Goal: Task Accomplishment & Management: Manage account settings

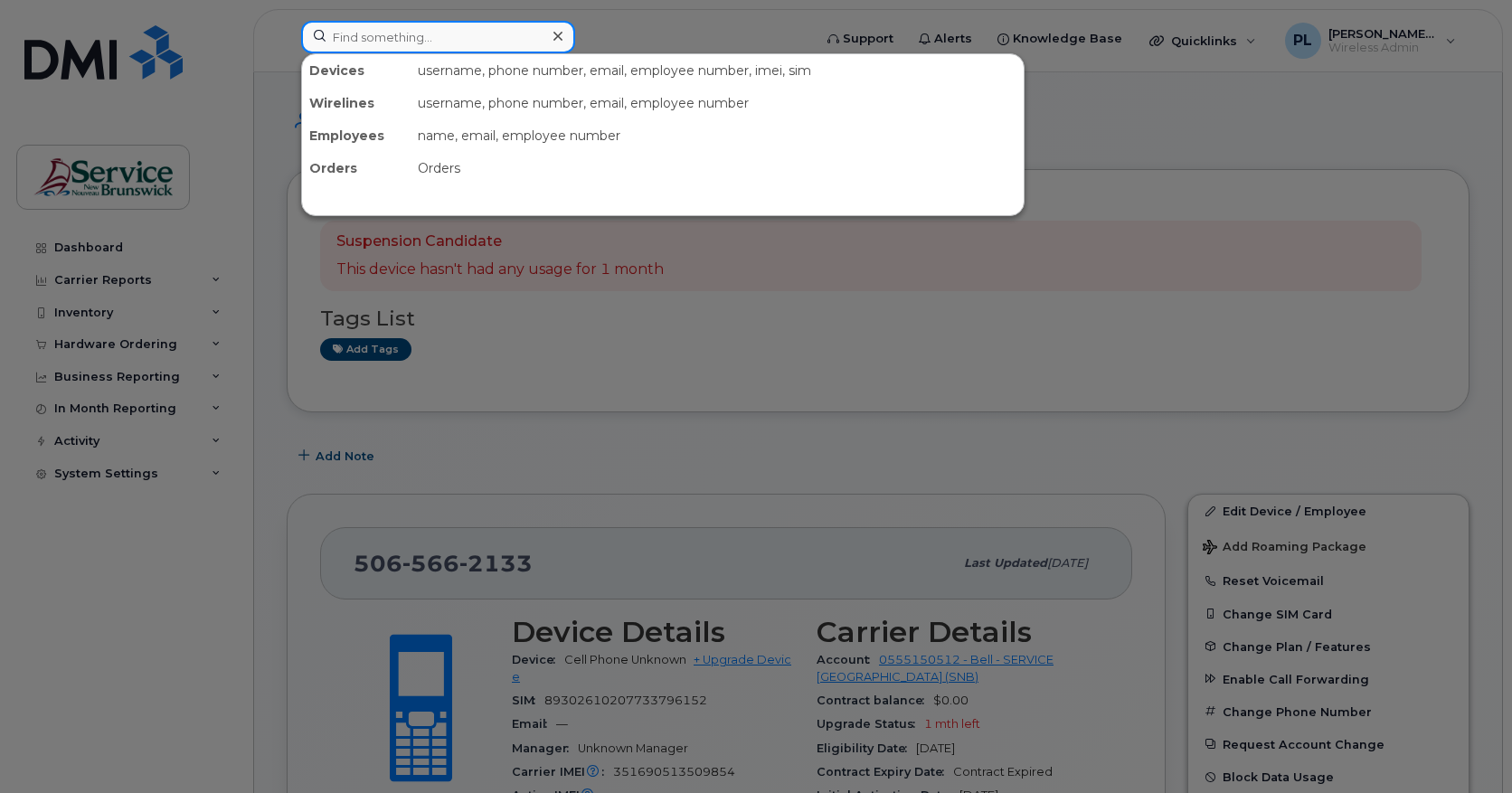
click at [375, 52] on input at bounding box center [438, 37] width 274 height 33
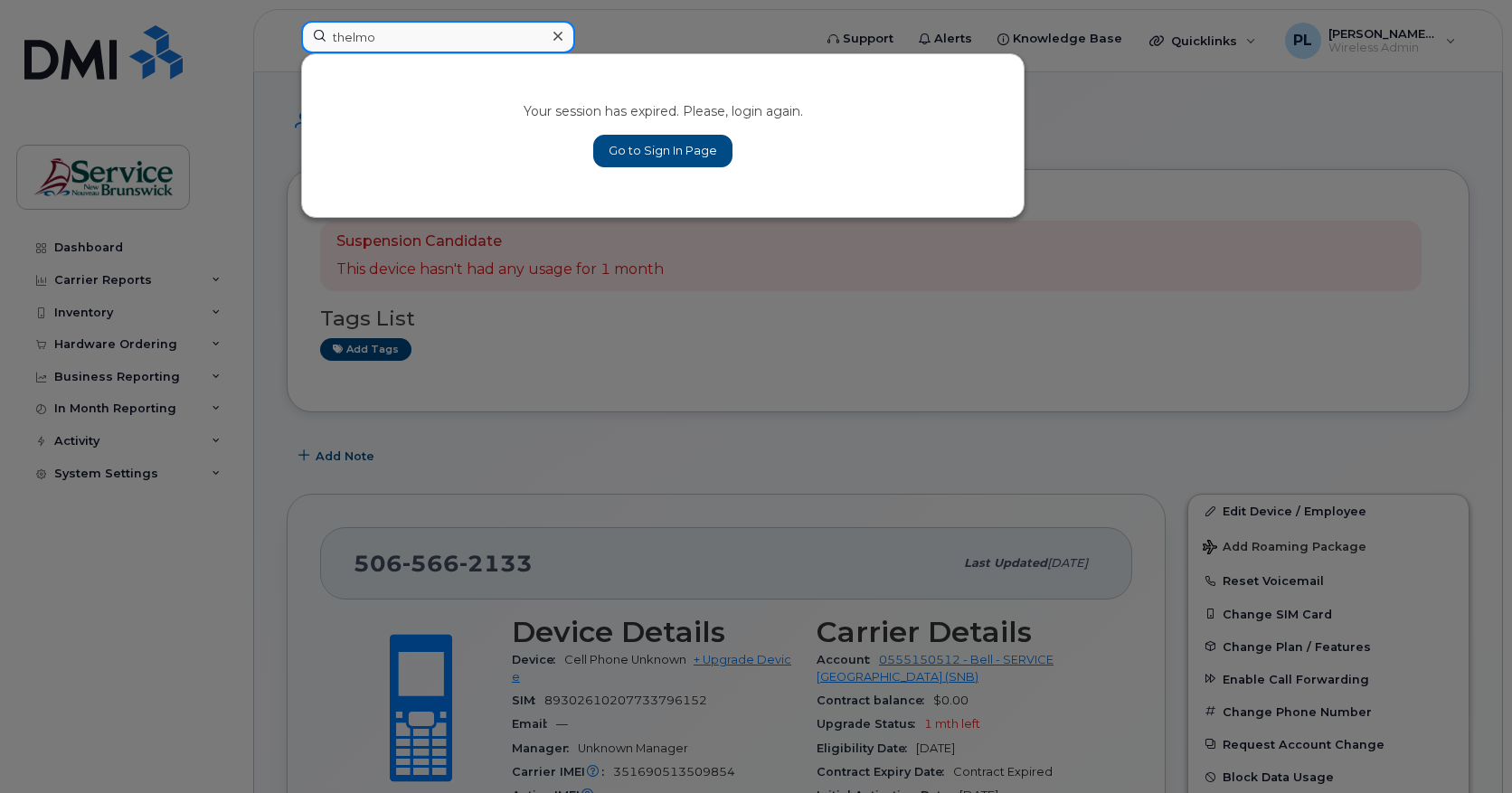
type input "thelmo"
click at [635, 153] on link "Go to Sign In Page" at bounding box center [662, 150] width 139 height 33
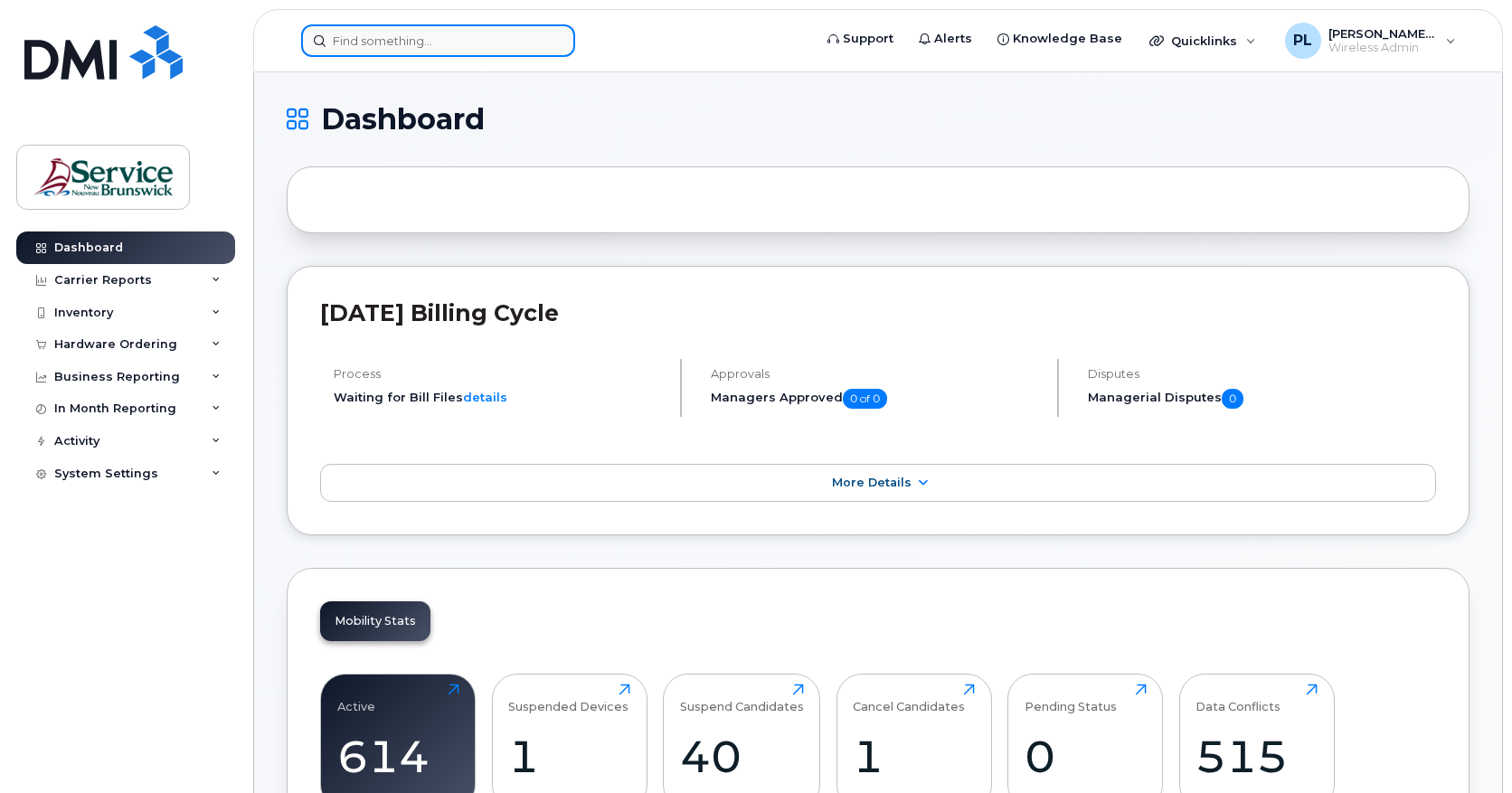
click at [439, 35] on input at bounding box center [438, 41] width 274 height 33
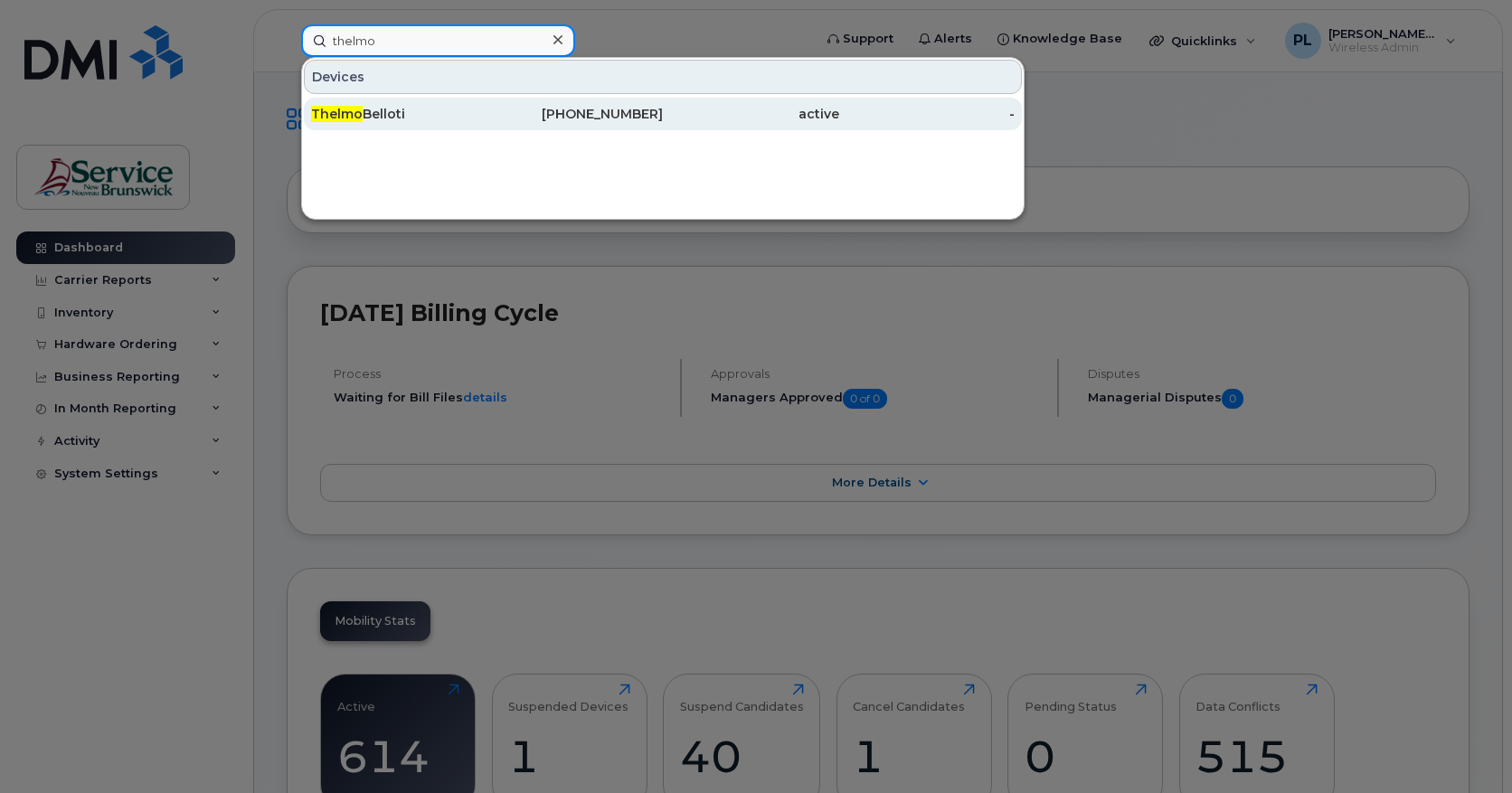
type input "thelmo"
click at [411, 117] on div "Thelmo Belloti" at bounding box center [399, 113] width 176 height 18
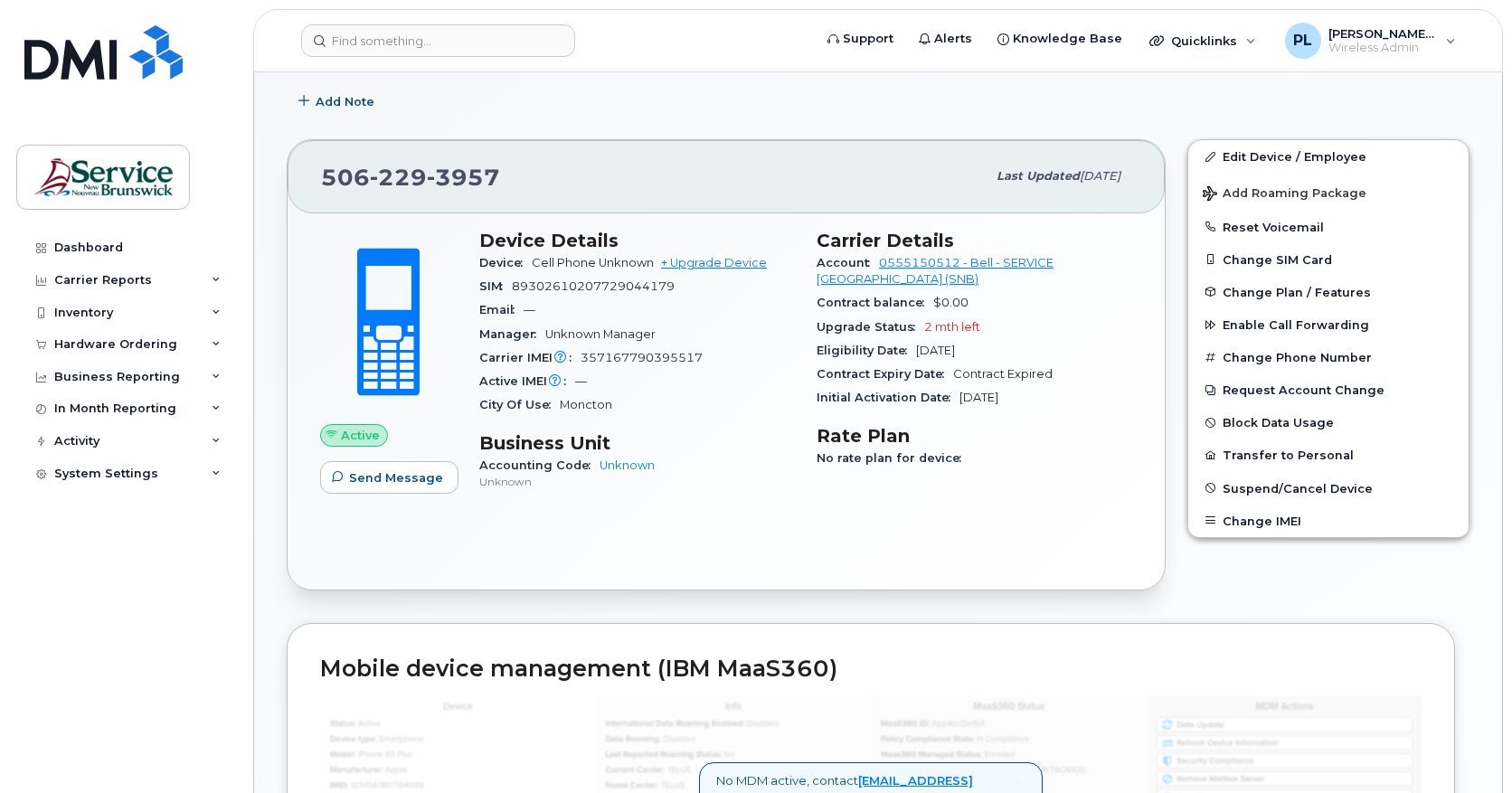
scroll to position [151, 0]
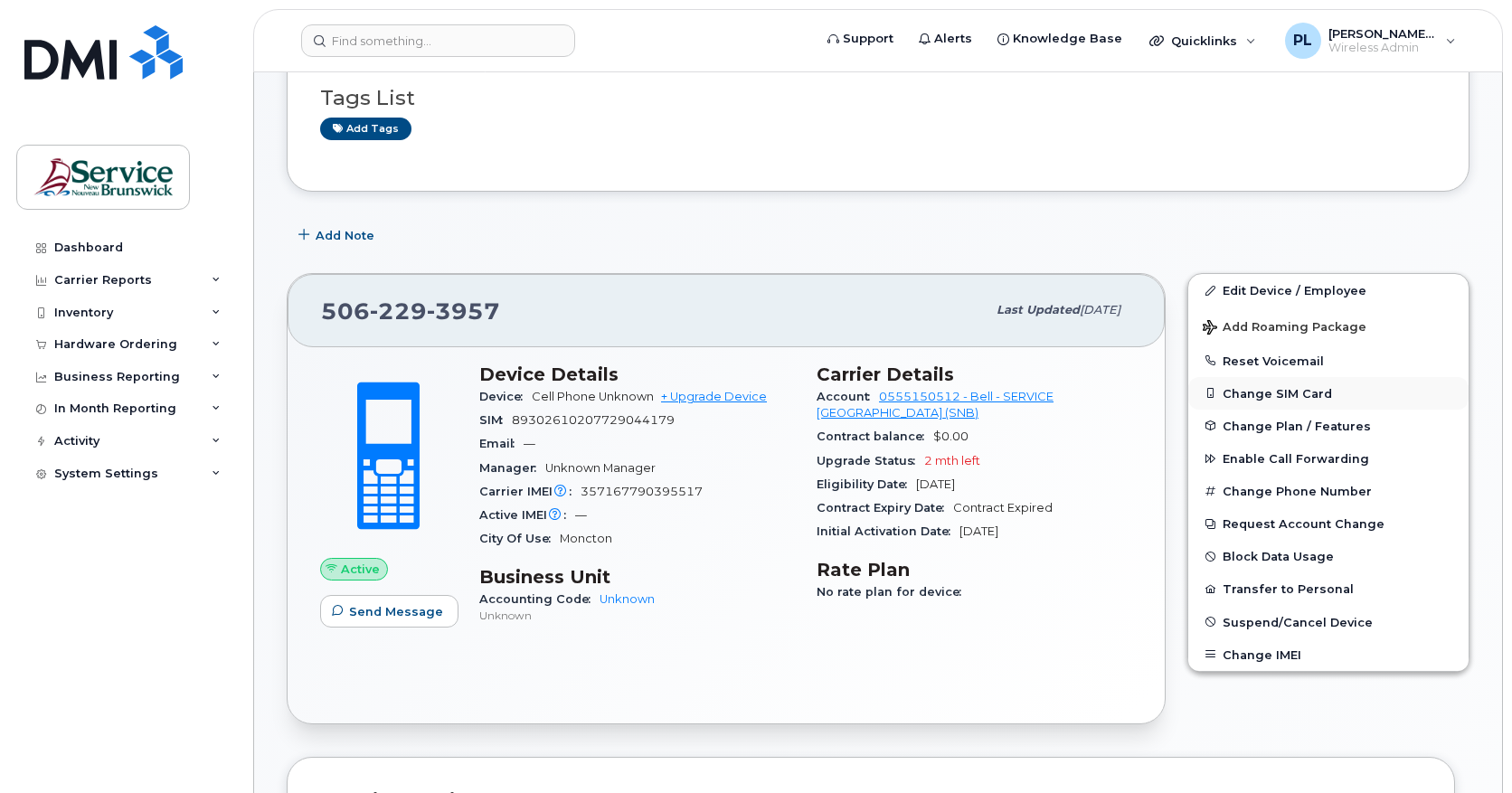
click at [1250, 392] on button "Change SIM Card" at bounding box center [1328, 393] width 281 height 33
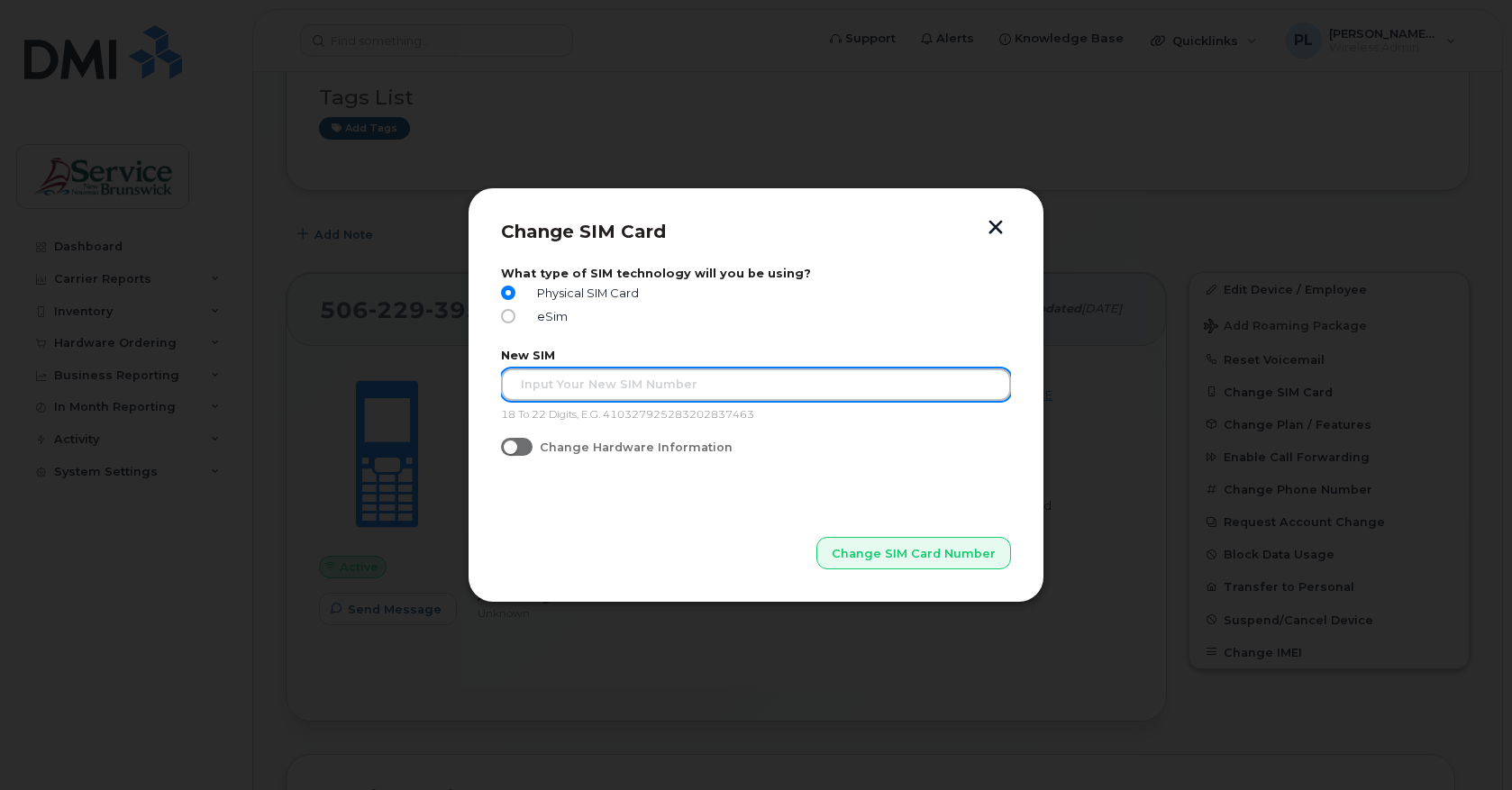
click at [567, 379] on input "text" at bounding box center [756, 385] width 510 height 33
type input "89302610207414553922"
click at [816, 537] on button "Change SIM Card Number" at bounding box center [913, 553] width 194 height 33
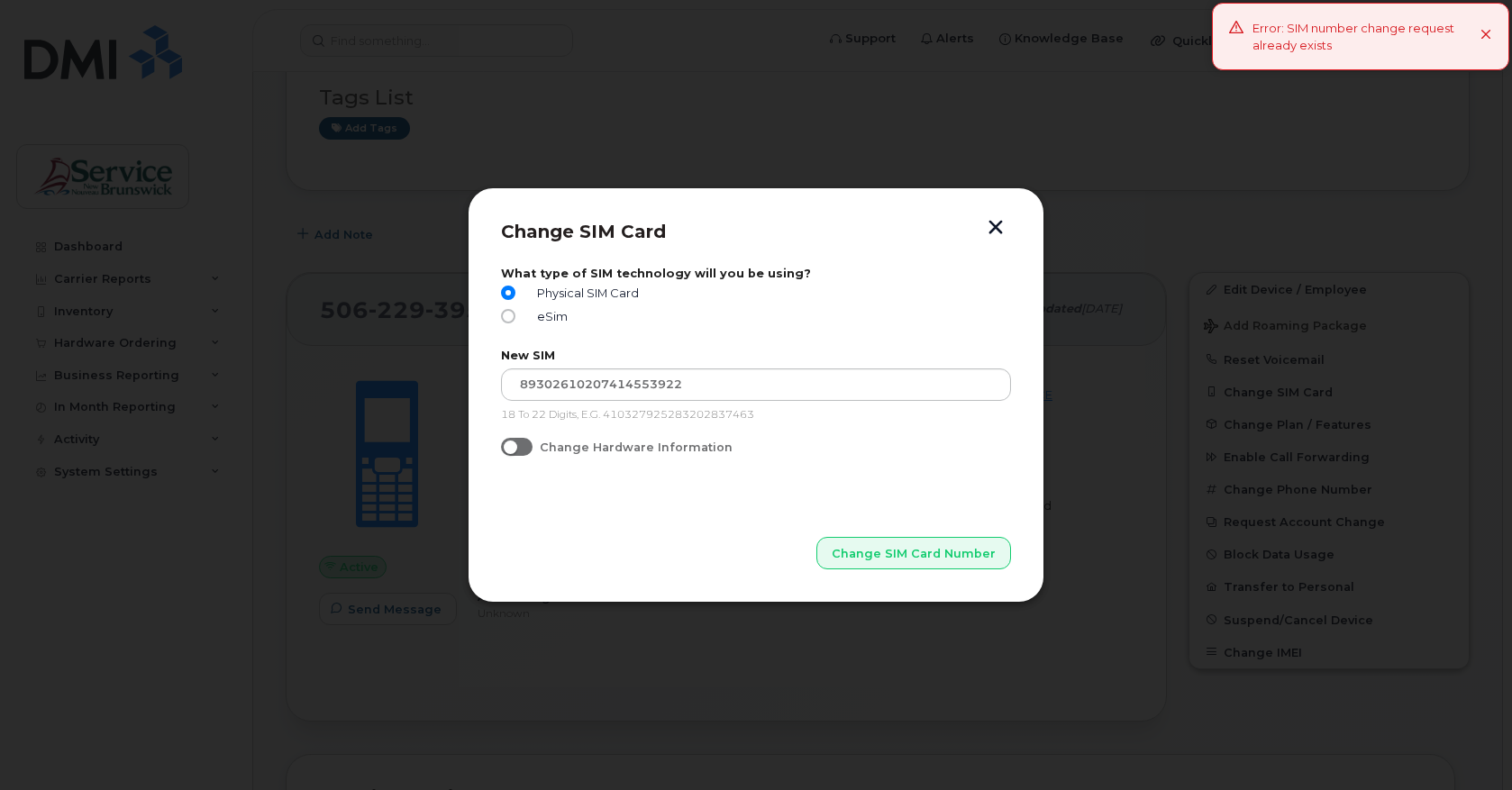
click at [993, 232] on button "button" at bounding box center [995, 229] width 27 height 19
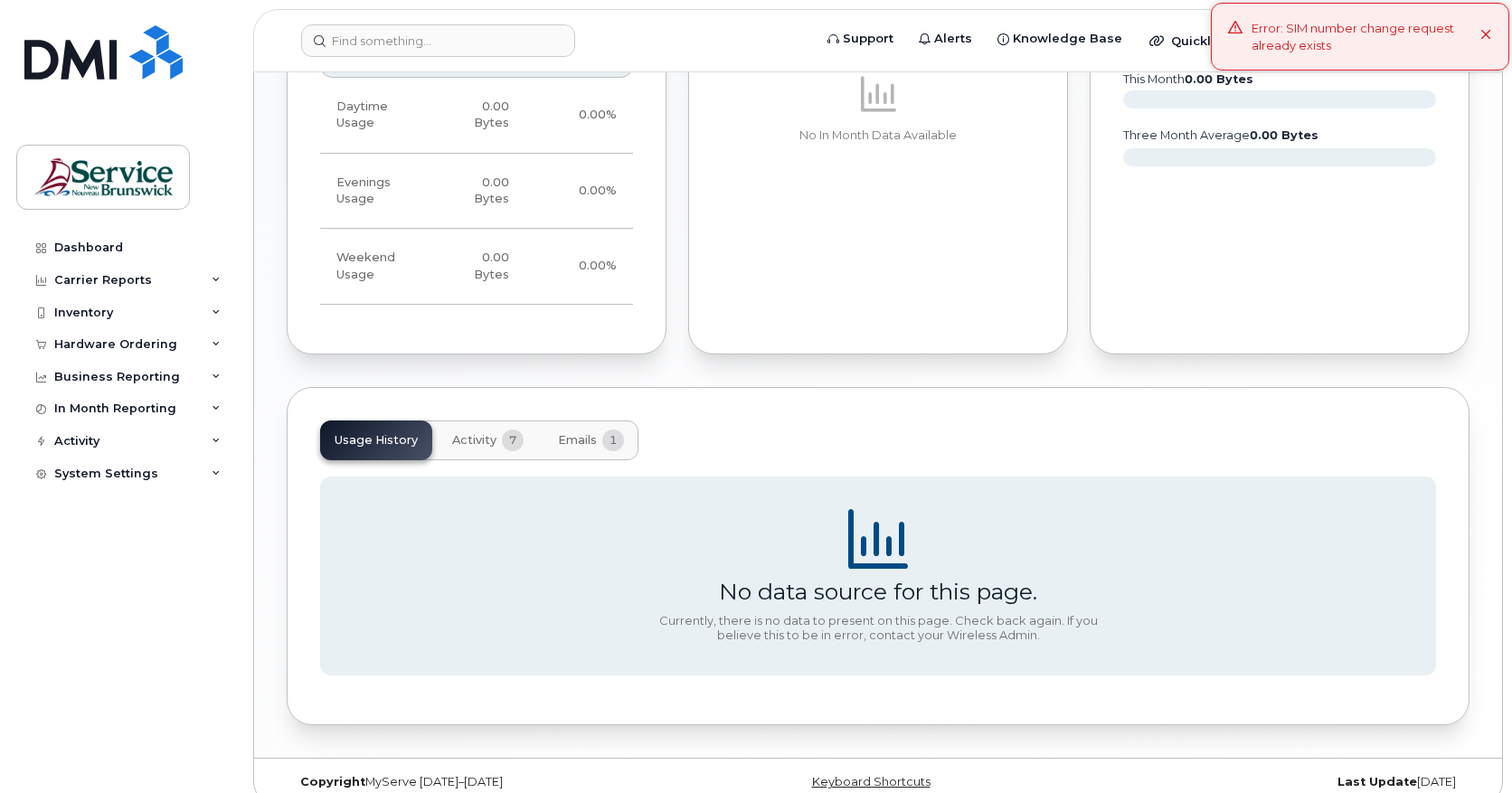
scroll to position [1343, 0]
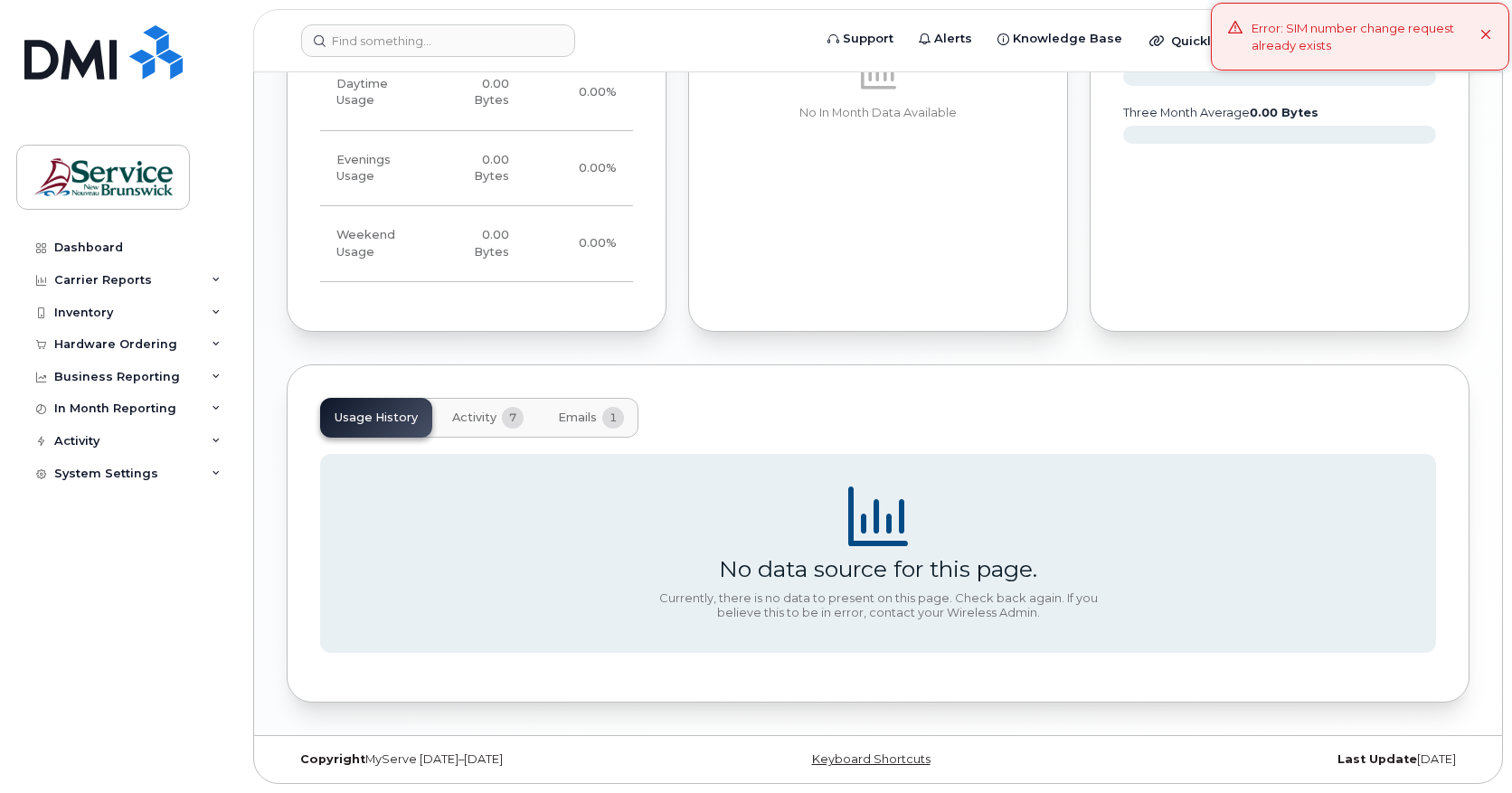
click at [456, 416] on span "Activity" at bounding box center [473, 418] width 45 height 15
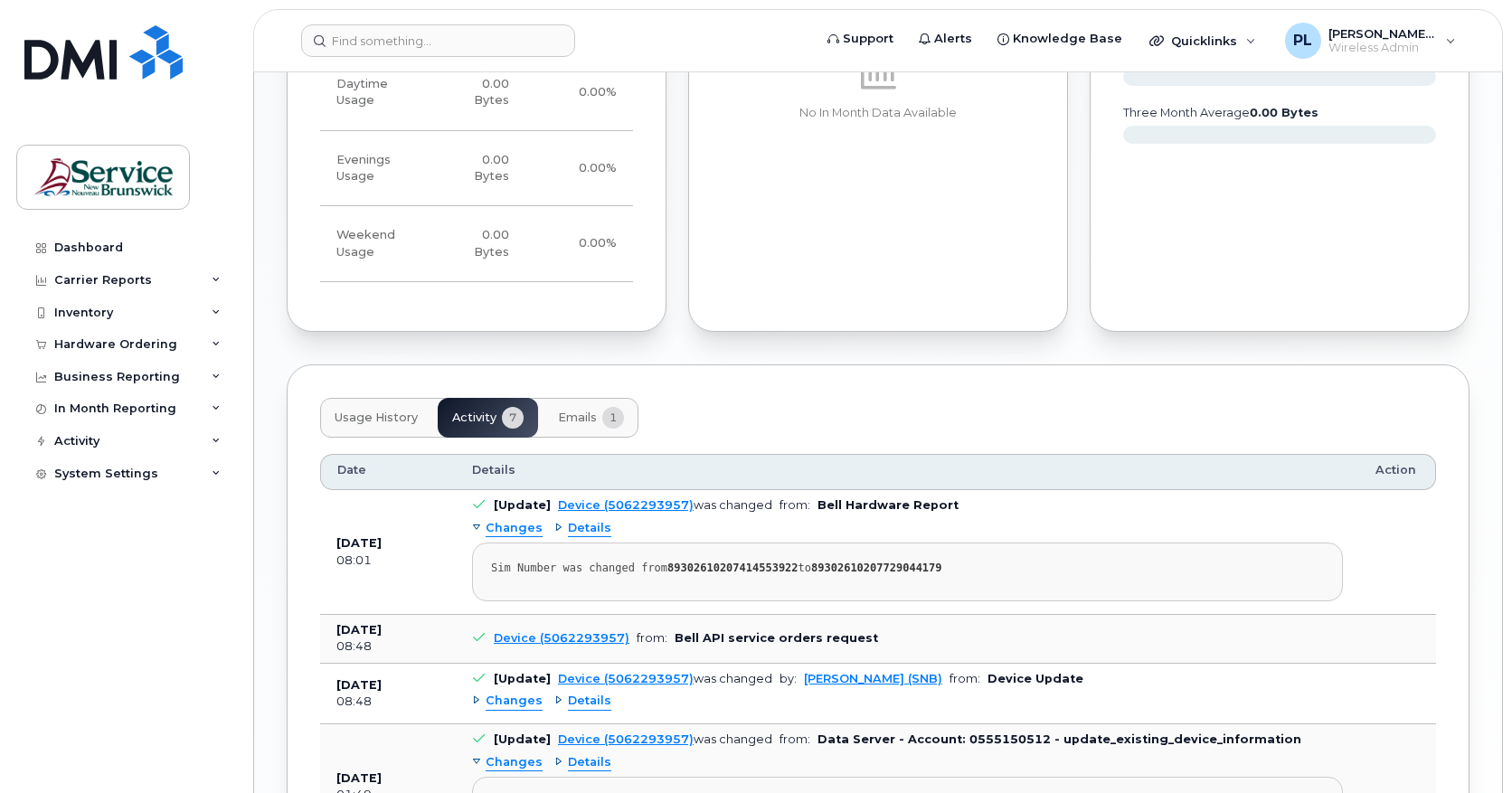
scroll to position [1493, 0]
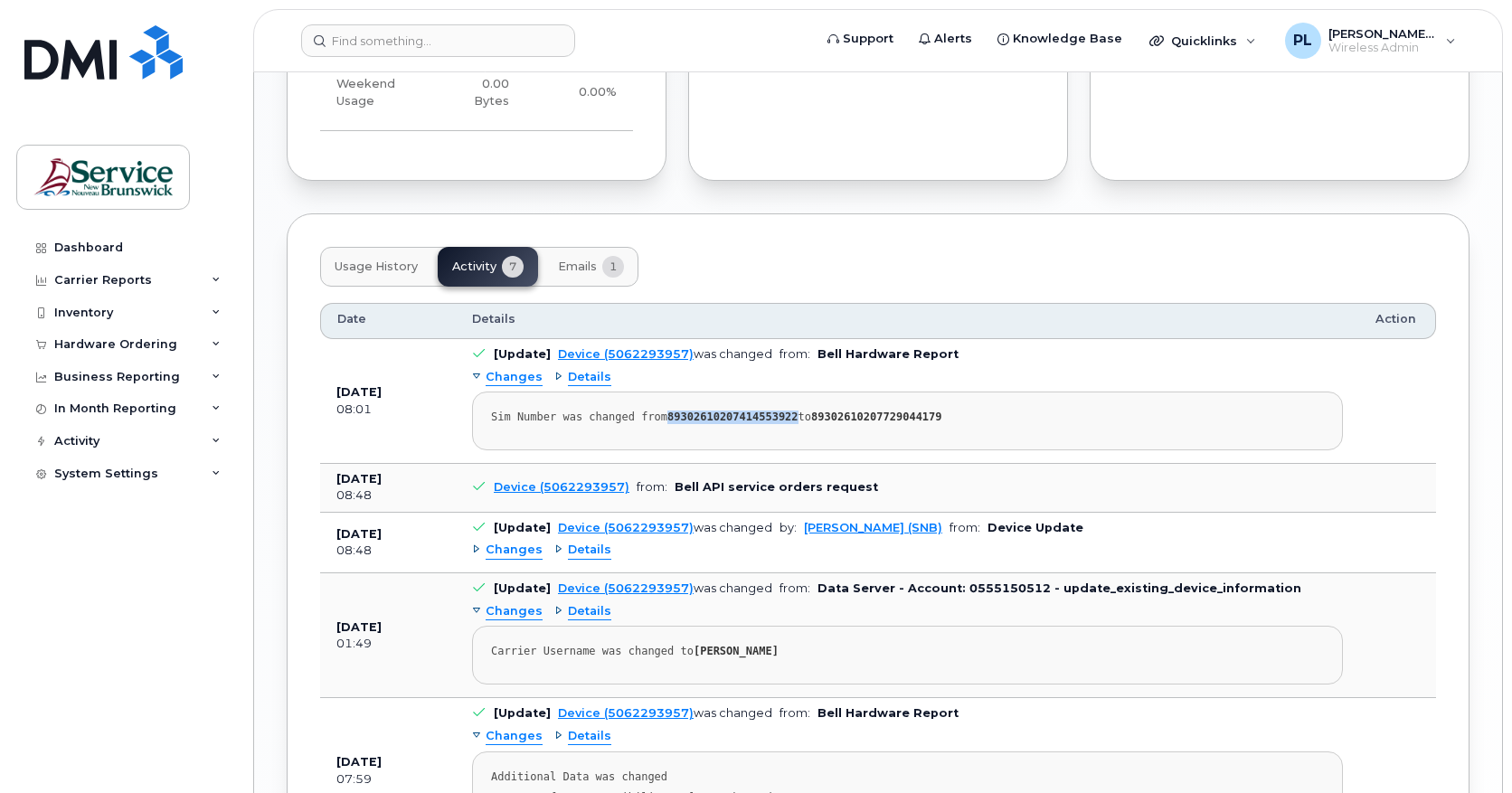
drag, startPoint x: 777, startPoint y: 416, endPoint x: 661, endPoint y: 417, distance: 116.0
click at [667, 417] on strong "89302610207414553922" at bounding box center [733, 417] width 131 height 13
copy strong "89302610207414553922"
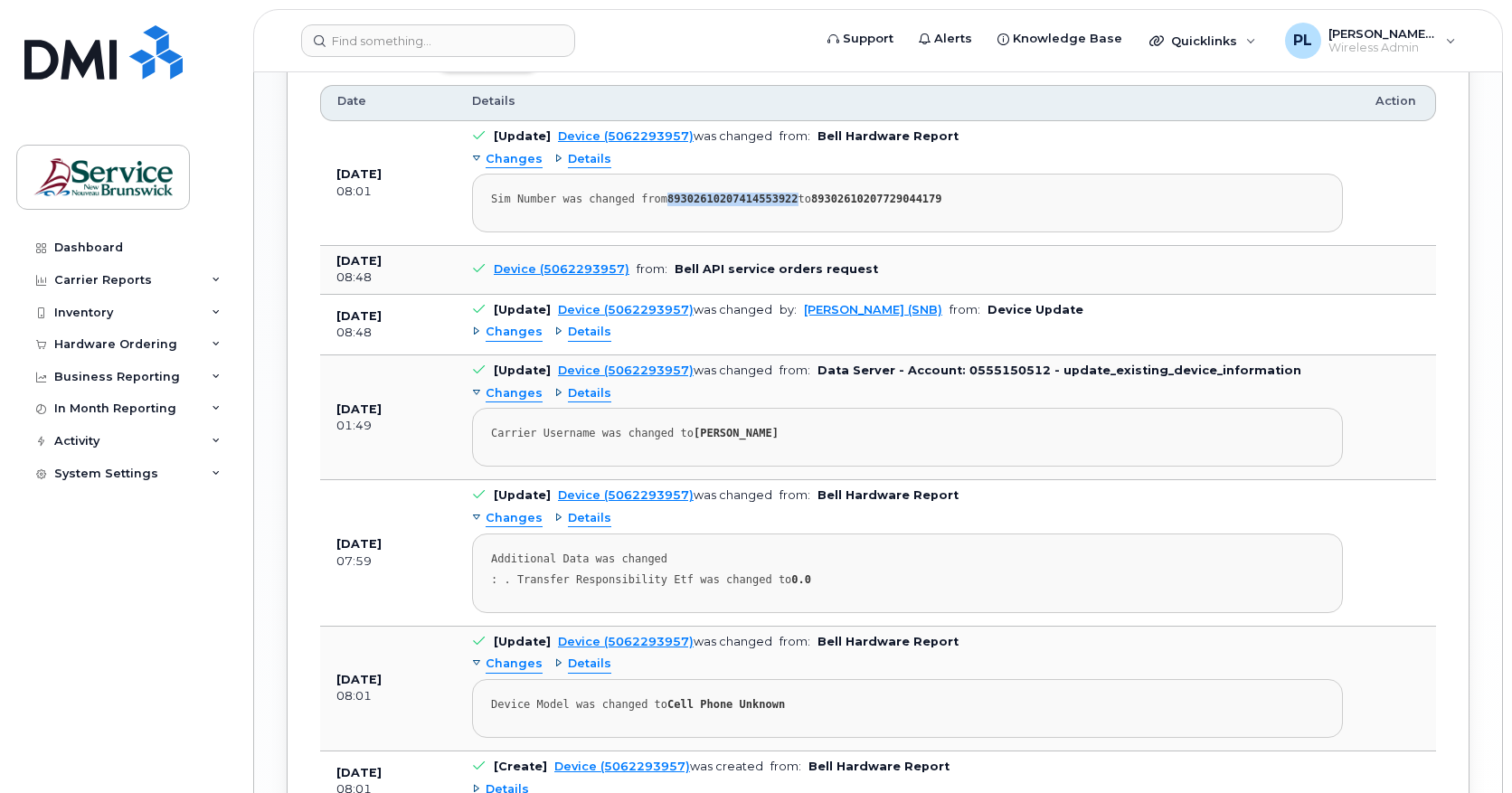
scroll to position [1434, 0]
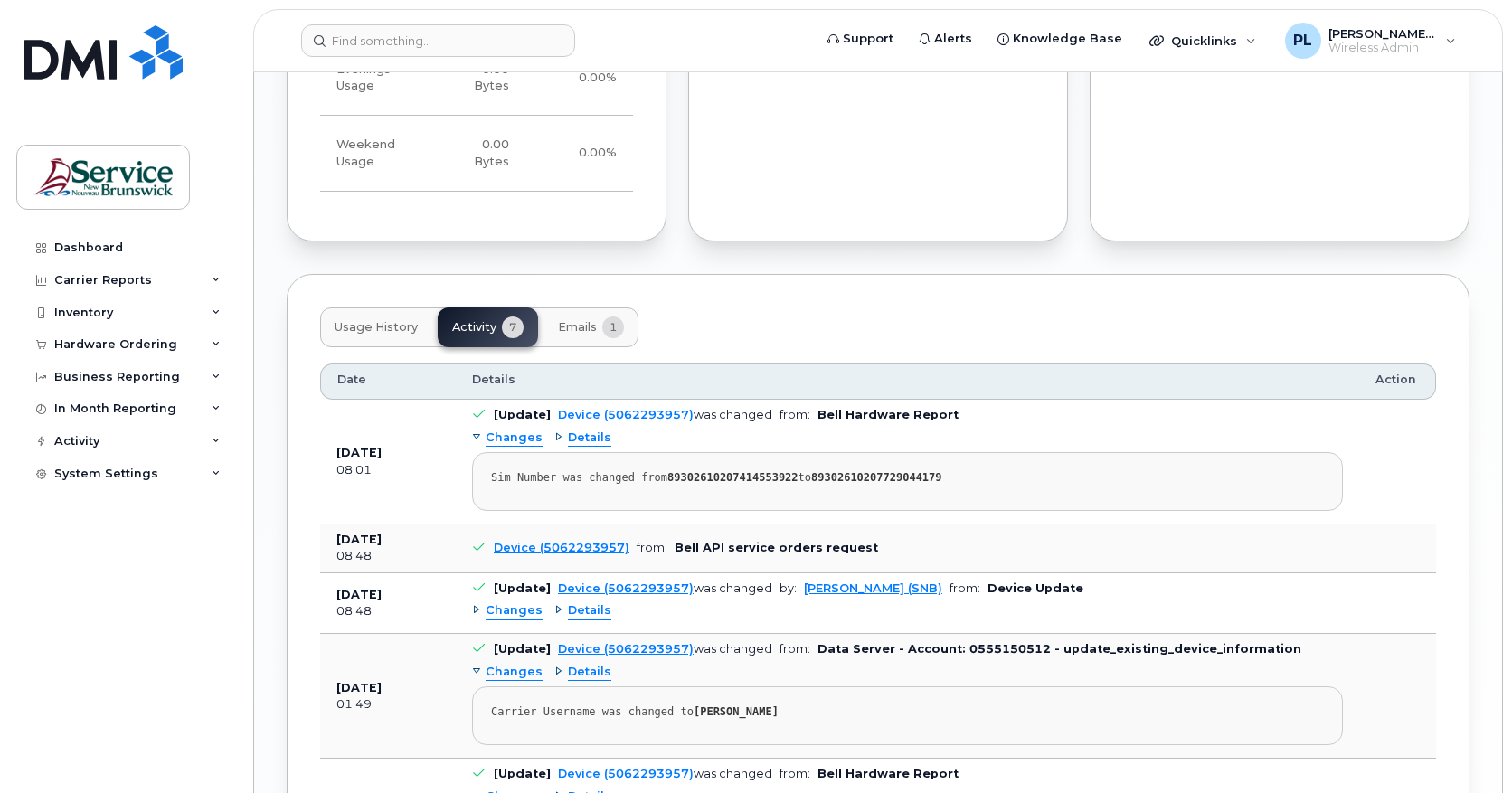
click at [478, 435] on div "Changes" at bounding box center [506, 438] width 71 height 17
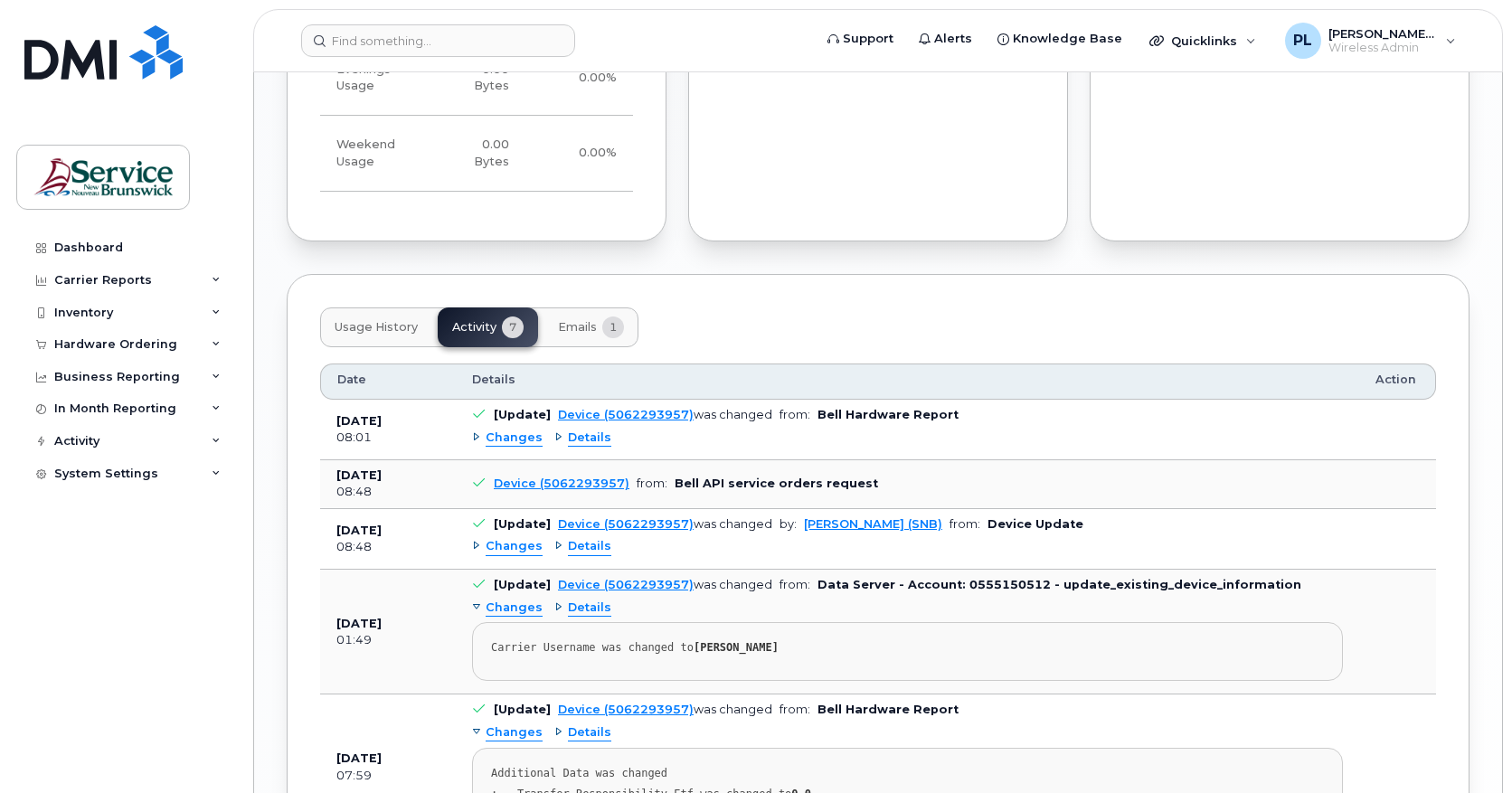
click at [556, 440] on div "Details" at bounding box center [582, 438] width 57 height 17
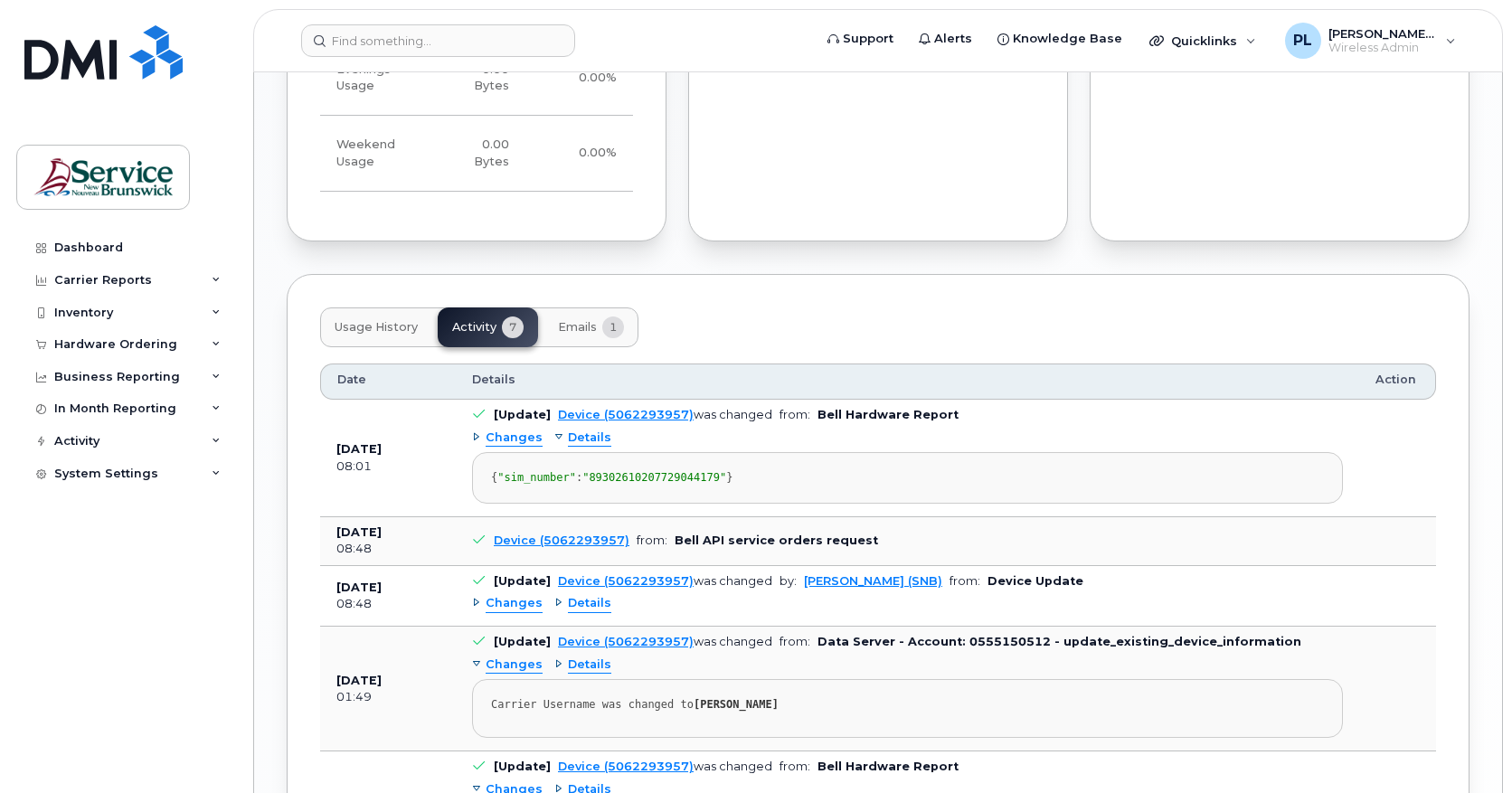
click at [475, 438] on div "Changes" at bounding box center [506, 438] width 71 height 17
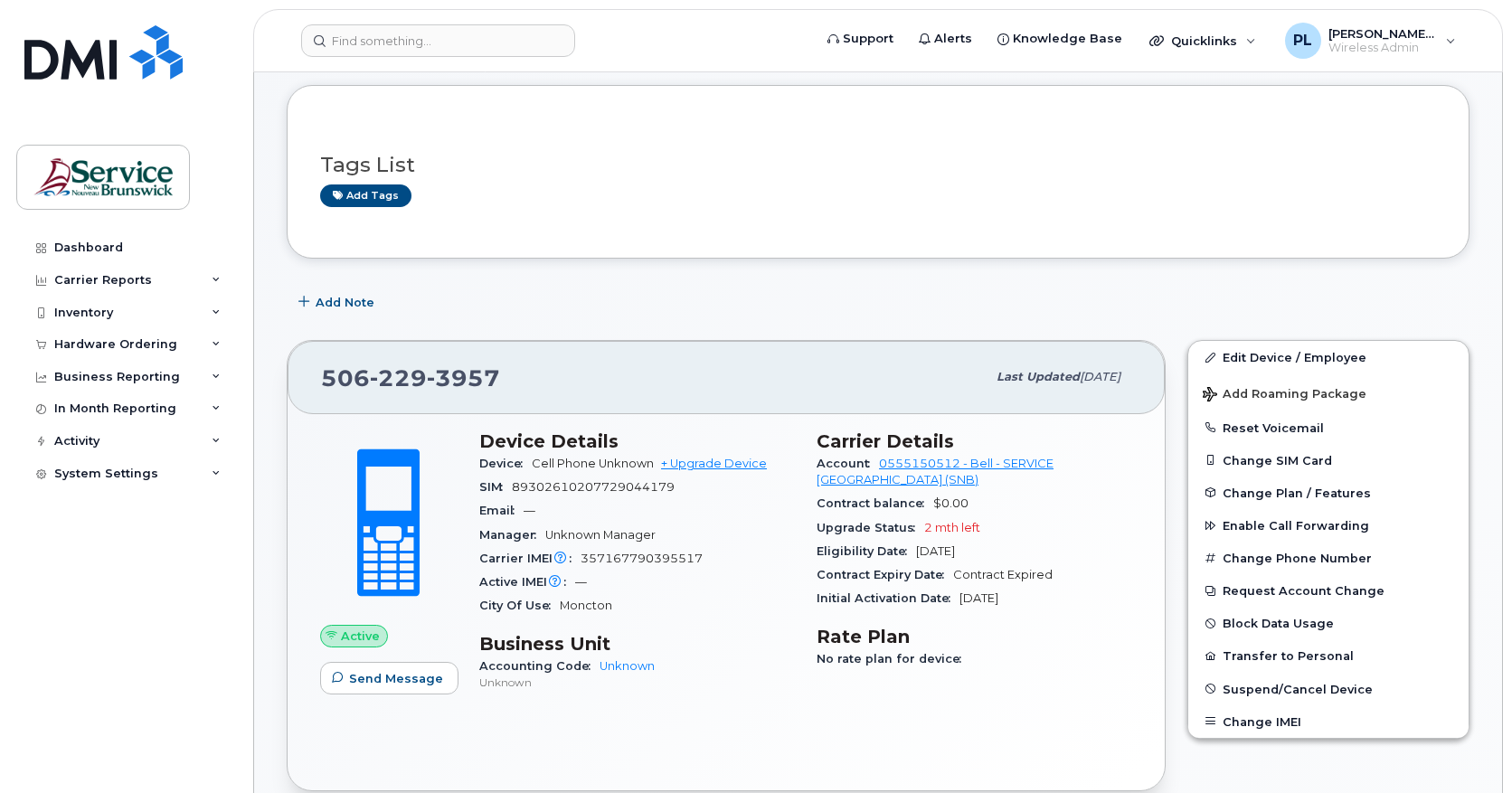
scroll to position [77, 0]
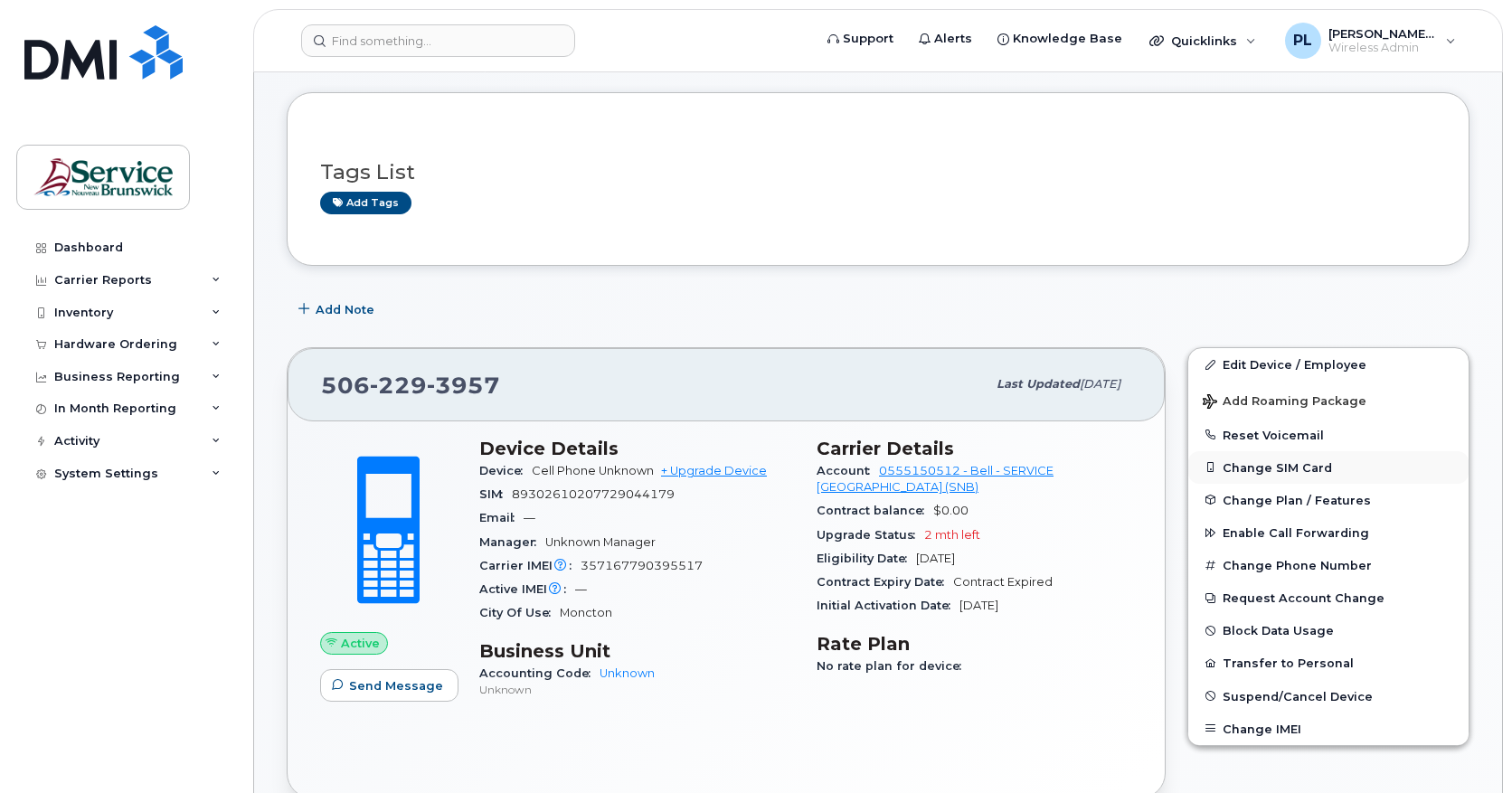
click at [1229, 467] on button "Change SIM Card" at bounding box center [1328, 468] width 281 height 33
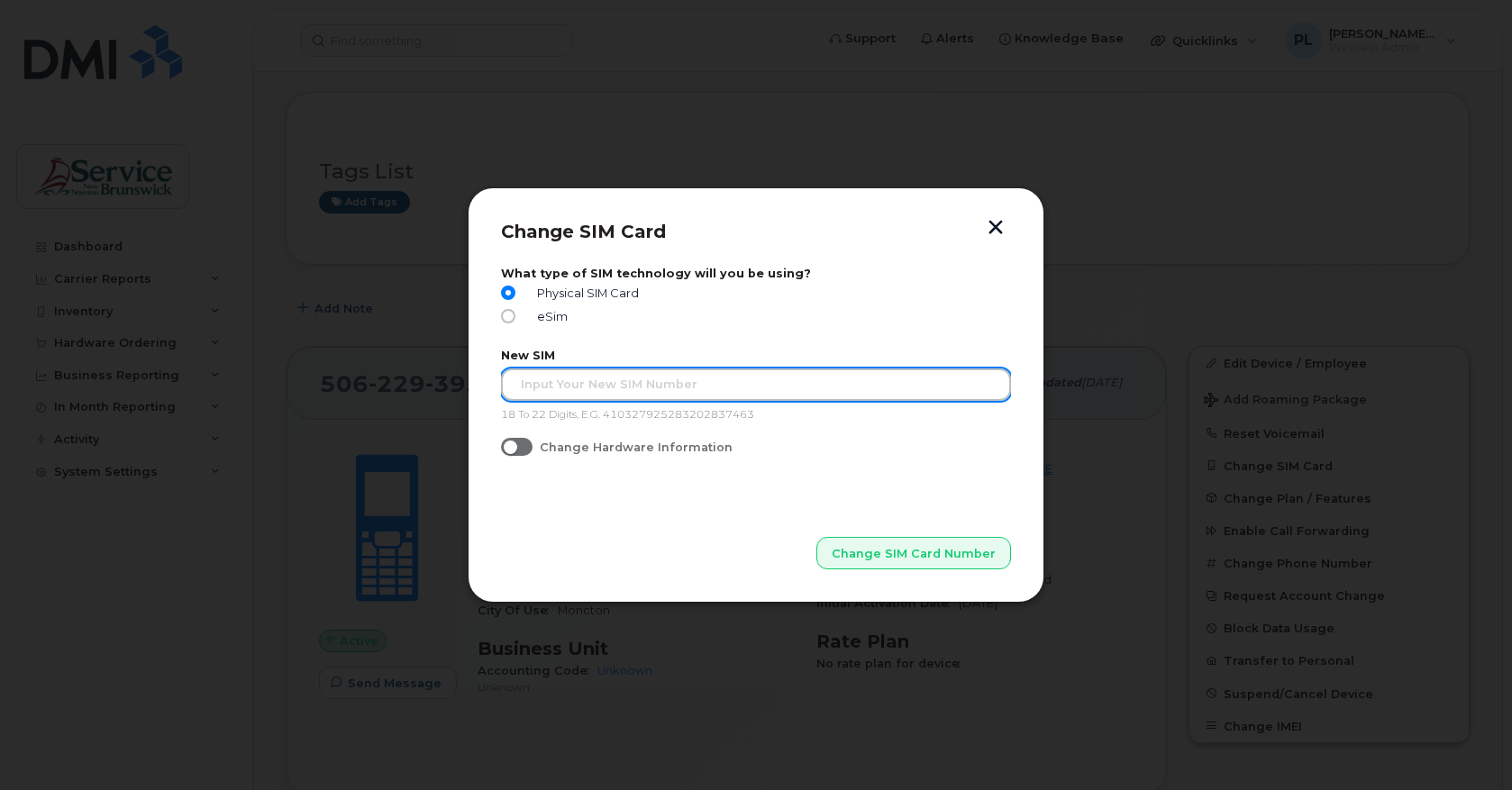
click at [658, 374] on input "text" at bounding box center [756, 385] width 510 height 33
paste input "89302610207414553922"
type input "89302610207414553922"
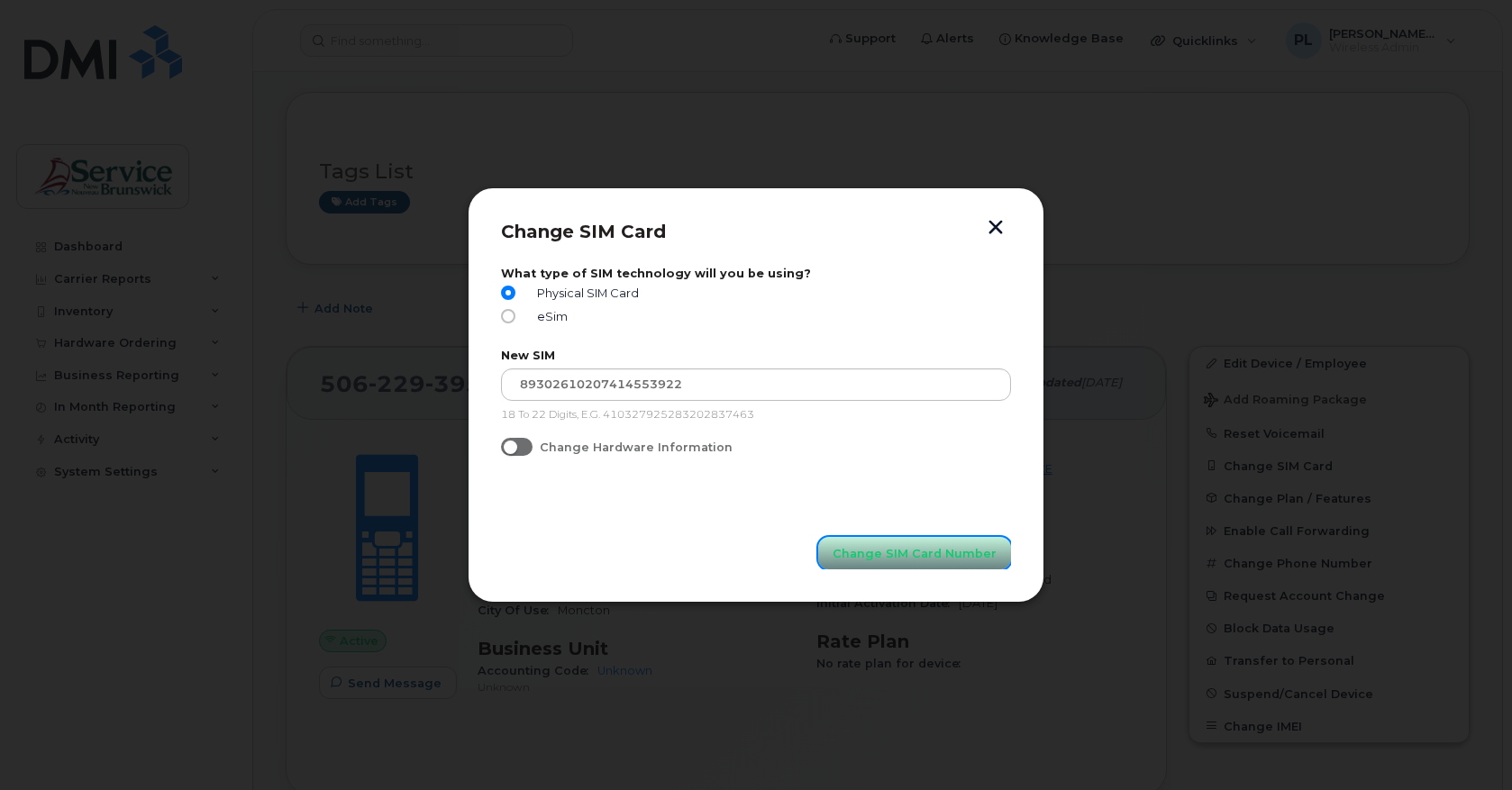
click at [905, 556] on span "Change SIM Card Number" at bounding box center [914, 553] width 164 height 17
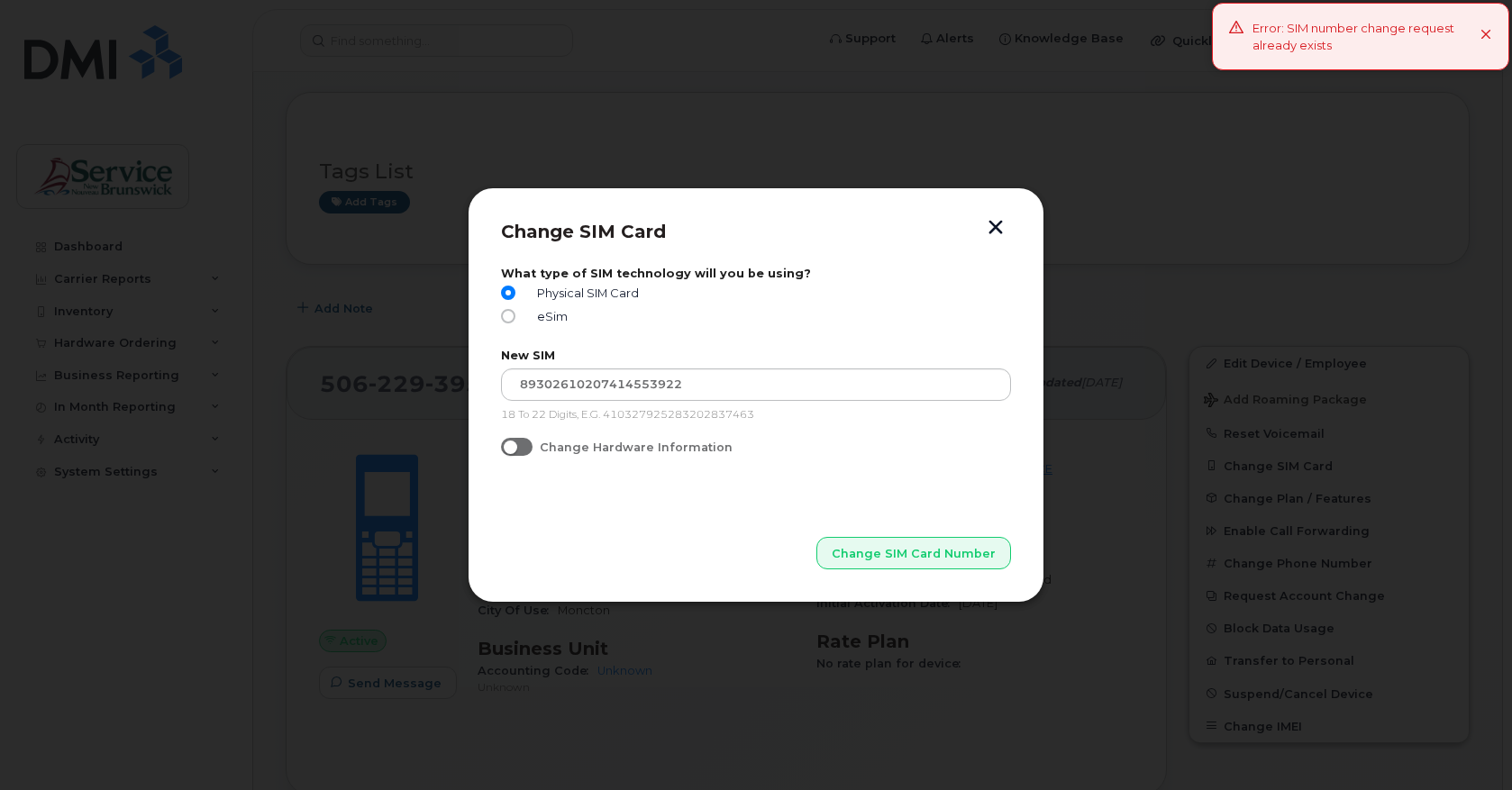
click at [993, 232] on button "button" at bounding box center [995, 229] width 27 height 19
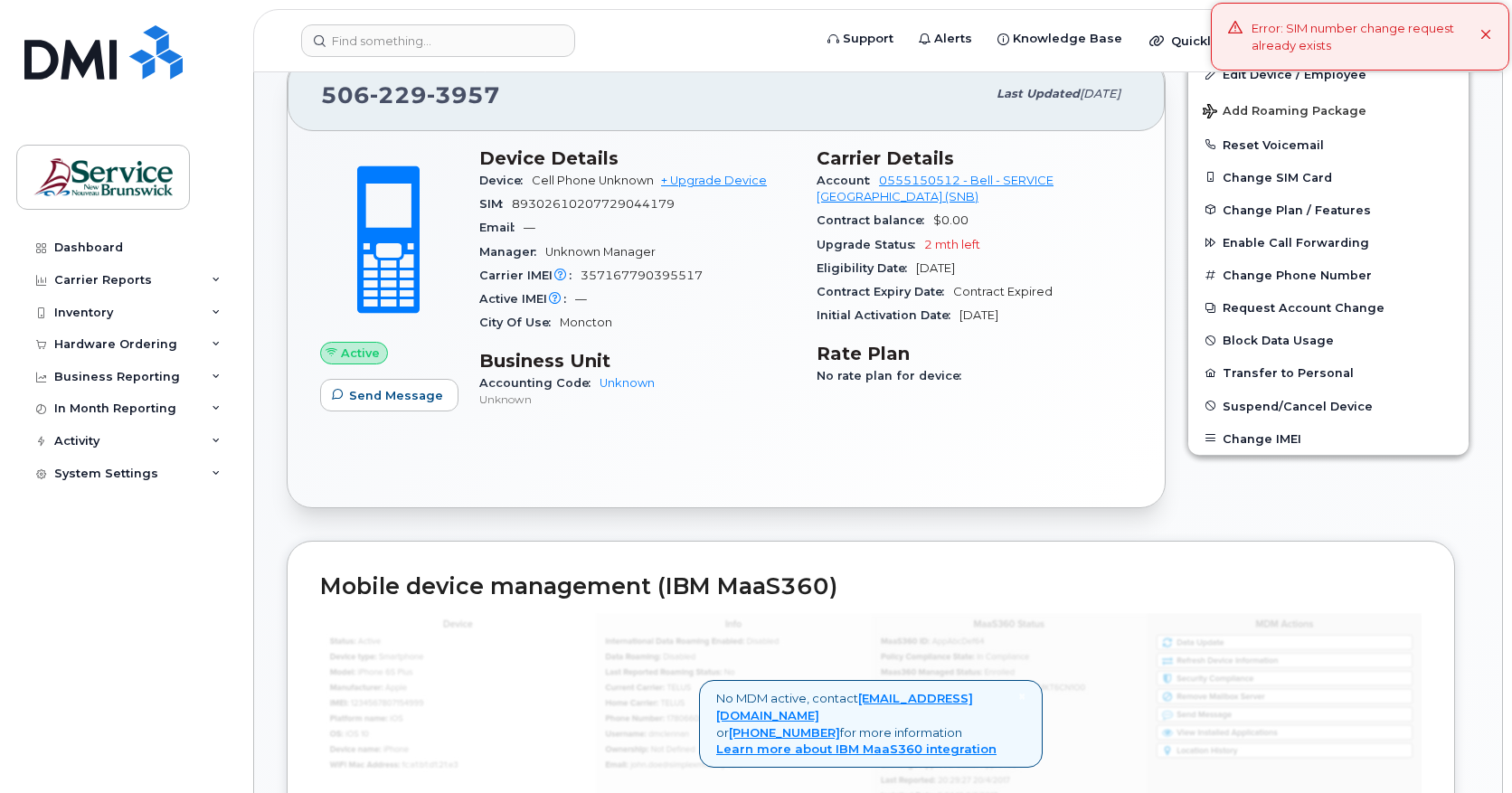
scroll to position [151, 0]
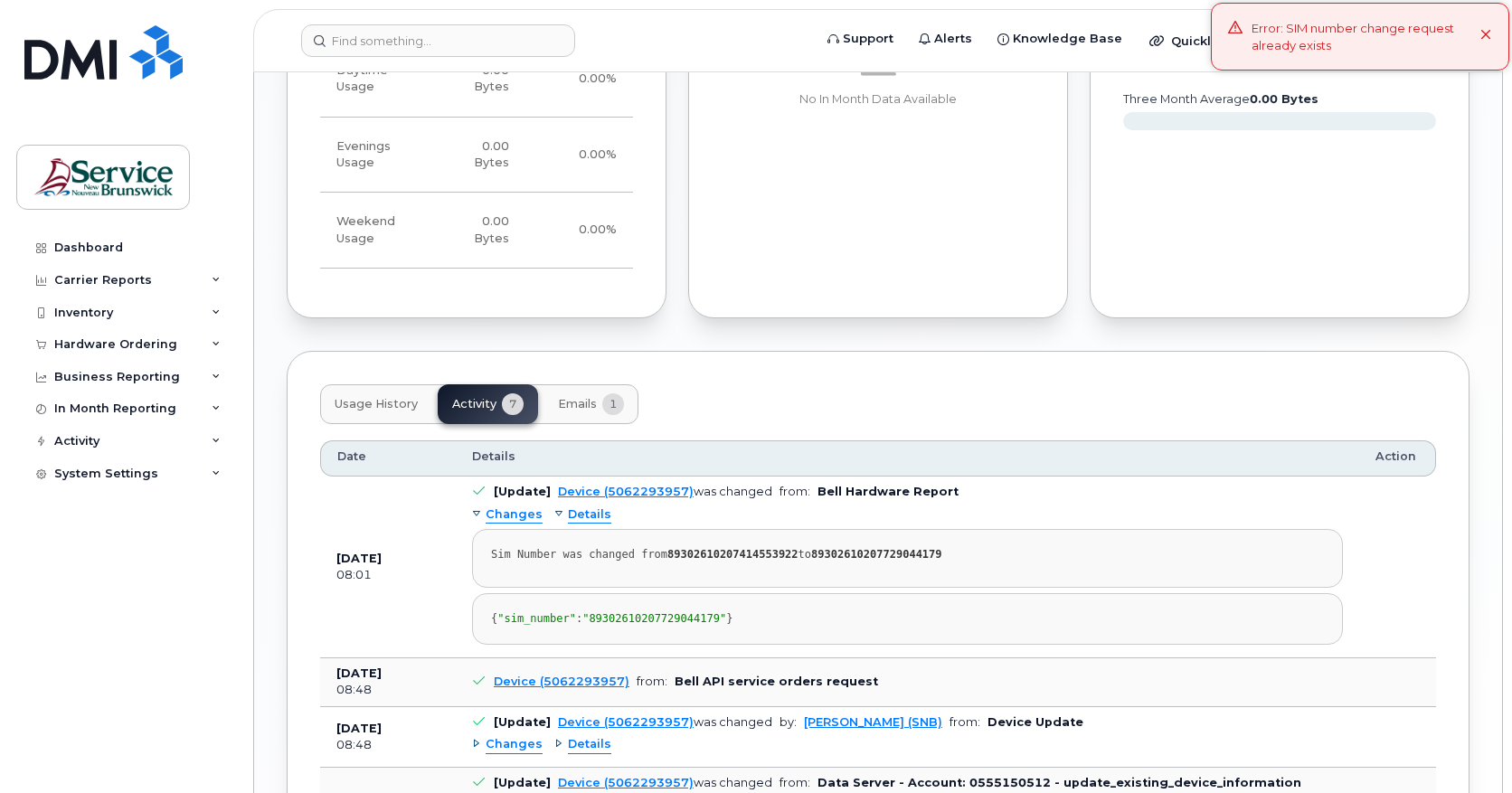
click at [363, 404] on span "Usage History" at bounding box center [376, 404] width 84 height 15
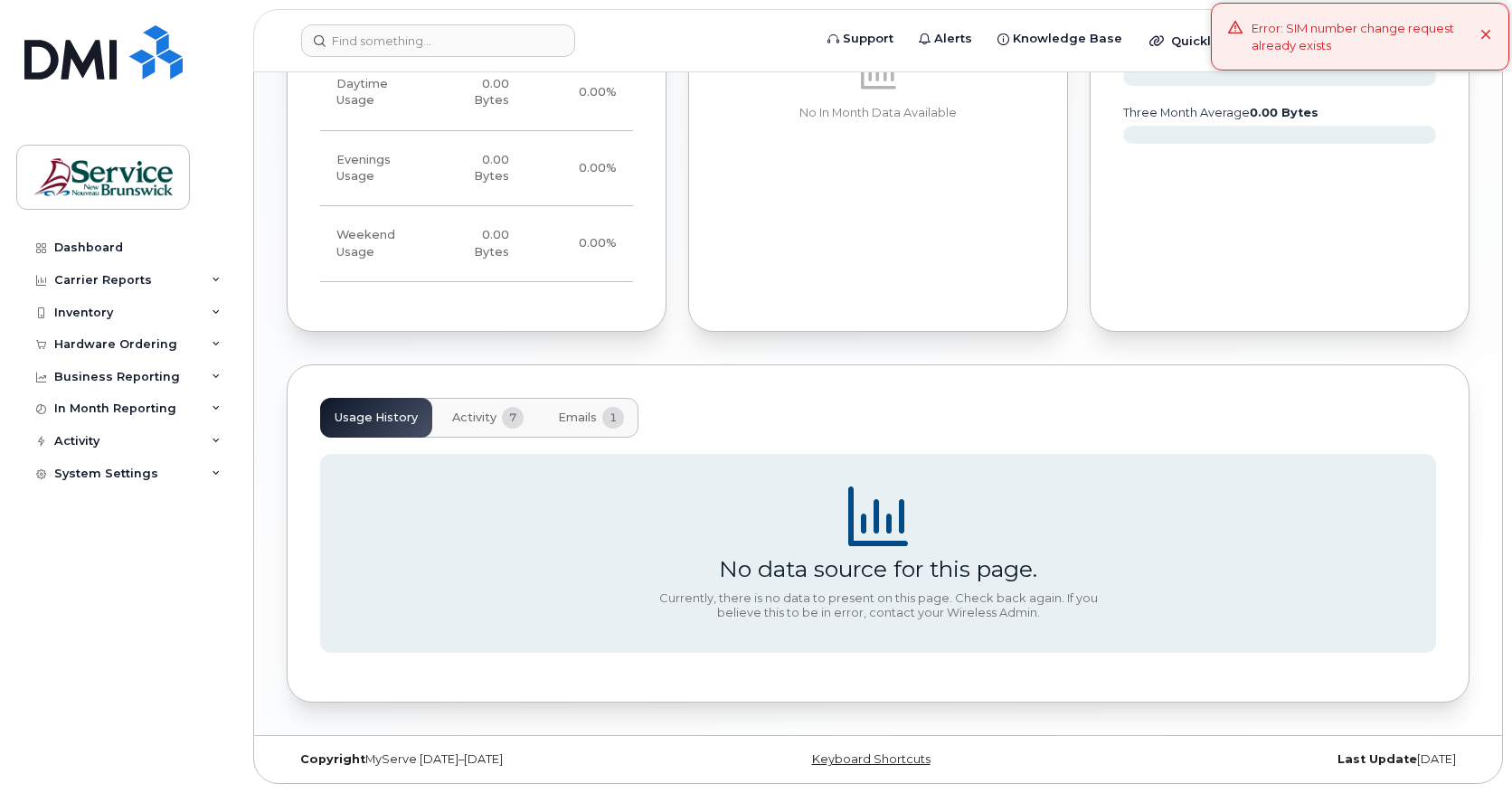
scroll to position [1343, 0]
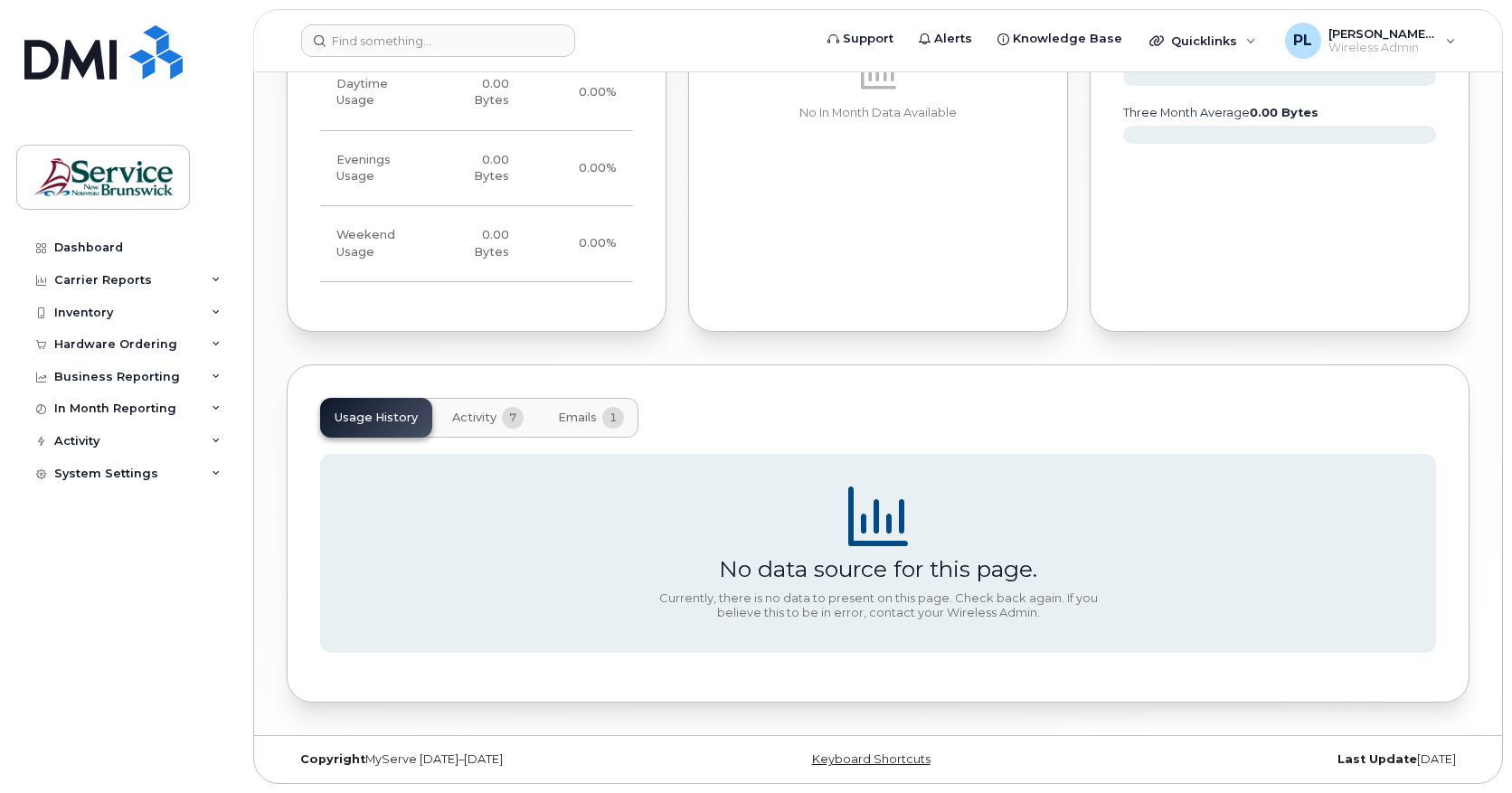
click at [461, 395] on div "Usage History Activity 7 Emails 1 No data source for this page. Currently, ther…" at bounding box center [877, 533] width 1183 height 338
click at [485, 424] on span "Activity" at bounding box center [473, 418] width 45 height 15
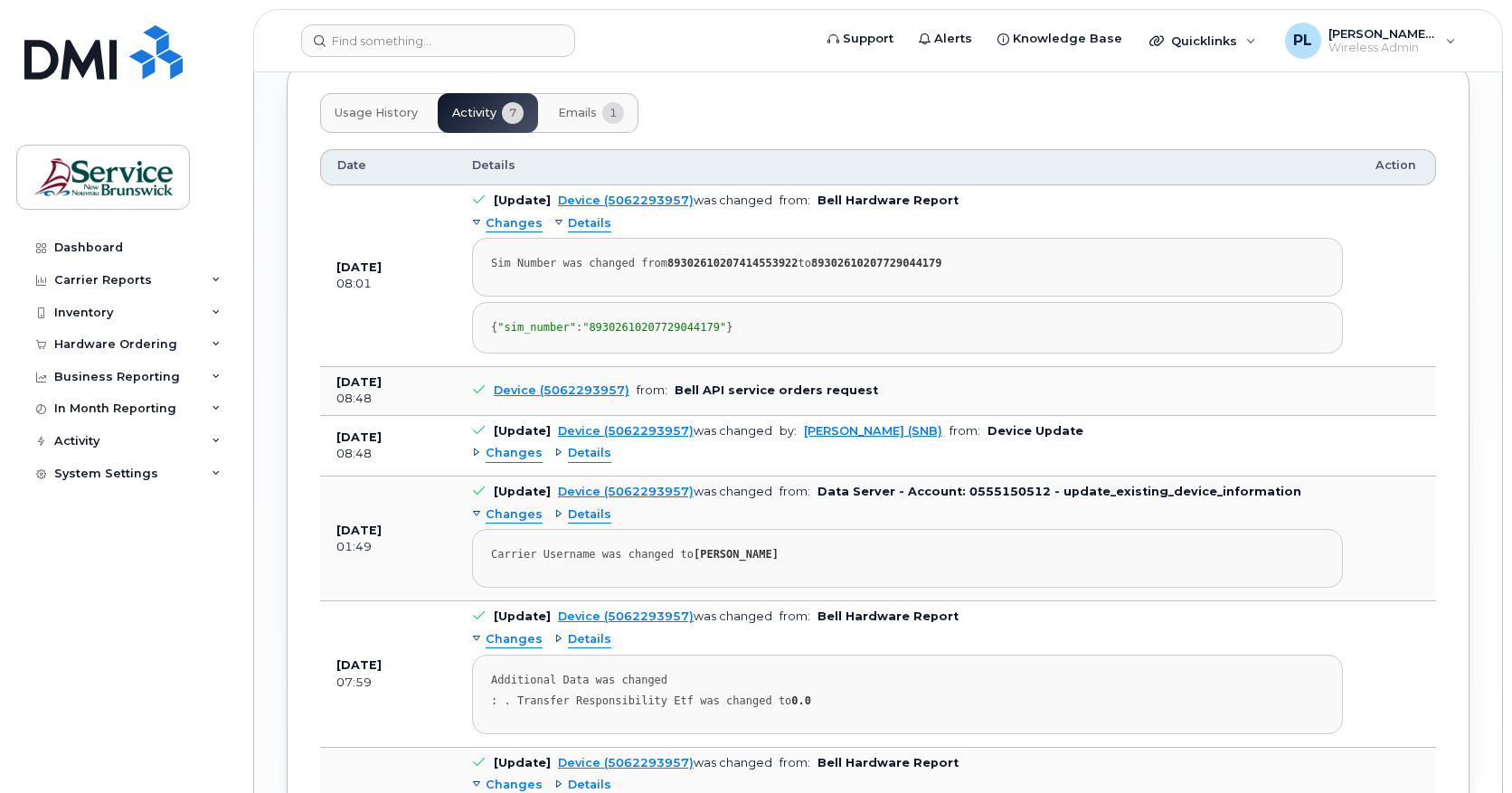
scroll to position [1644, 0]
